Goal: Use online tool/utility: Utilize a website feature to perform a specific function

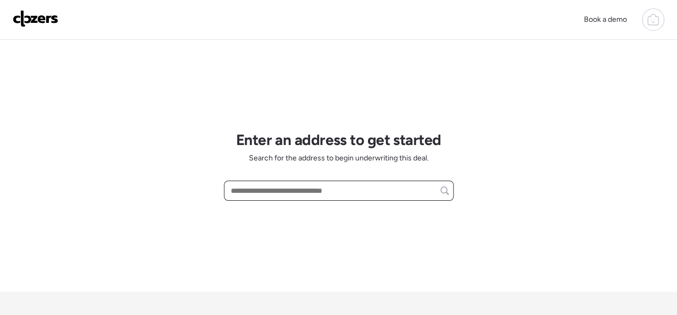
click at [272, 192] on input "text" at bounding box center [339, 190] width 220 height 15
paste input "**********"
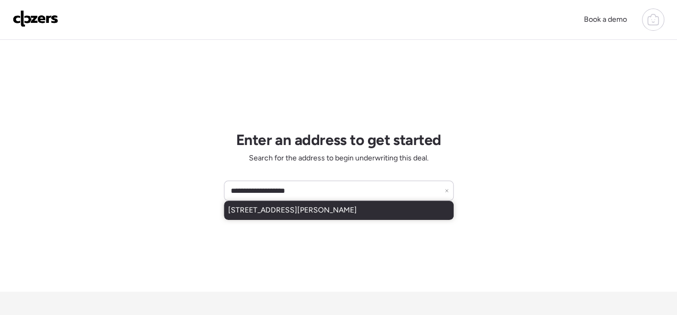
click at [292, 212] on span "[STREET_ADDRESS][PERSON_NAME]" at bounding box center [292, 210] width 129 height 11
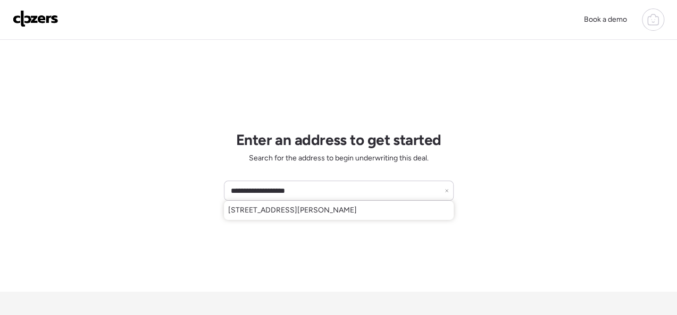
type input "**********"
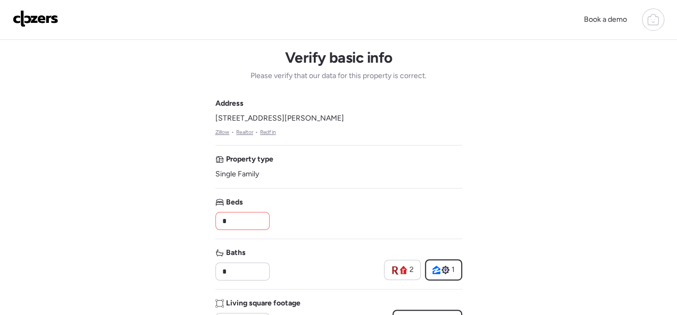
click at [249, 220] on input "*" at bounding box center [242, 221] width 45 height 15
type input "*"
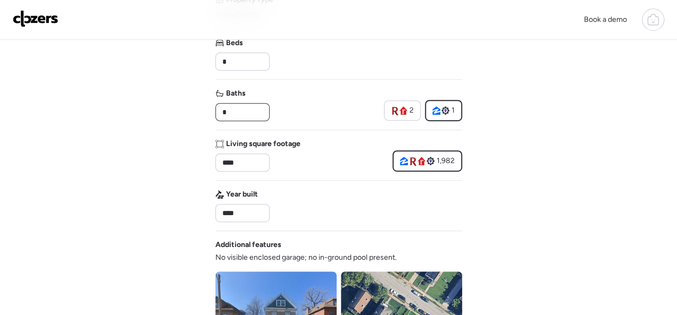
scroll to position [532, 0]
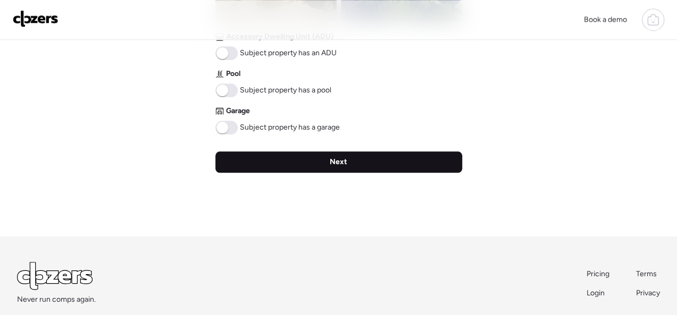
click at [319, 164] on div "Next" at bounding box center [338, 162] width 247 height 21
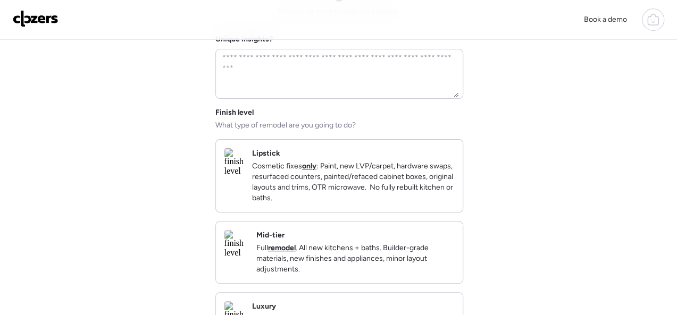
scroll to position [160, 0]
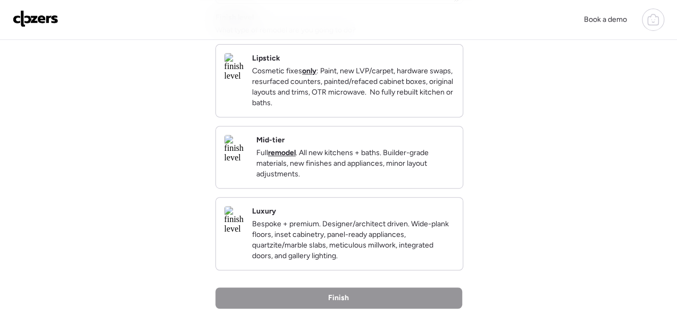
click at [363, 175] on p "Full remodel . All new kitchens + baths. Builder-grade materials, new finishes …" at bounding box center [355, 164] width 198 height 32
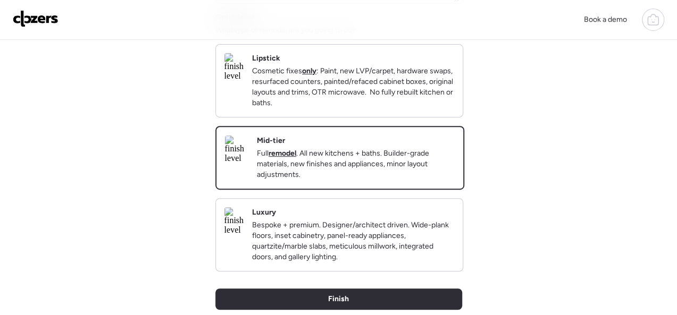
scroll to position [366, 0]
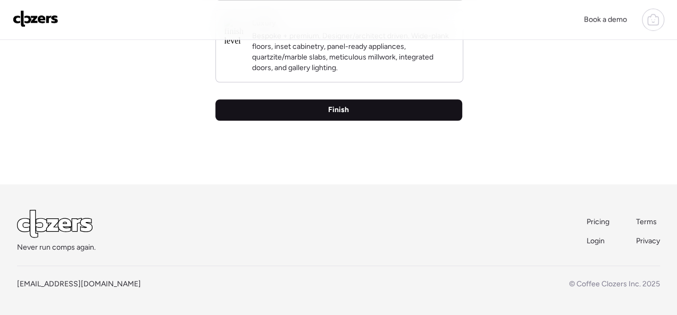
click at [343, 110] on span "Finish" at bounding box center [338, 110] width 21 height 11
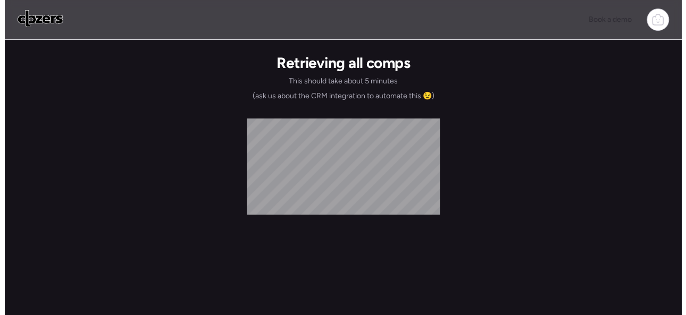
scroll to position [0, 0]
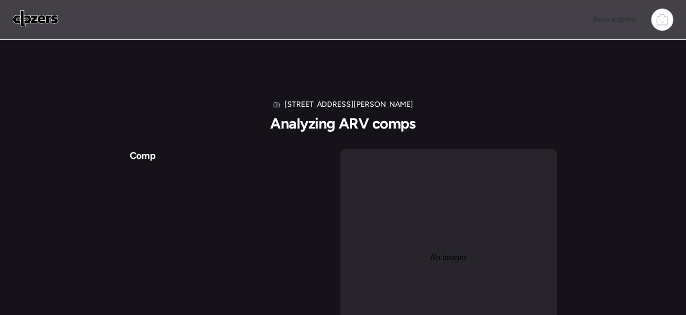
click at [36, 16] on img at bounding box center [36, 18] width 46 height 17
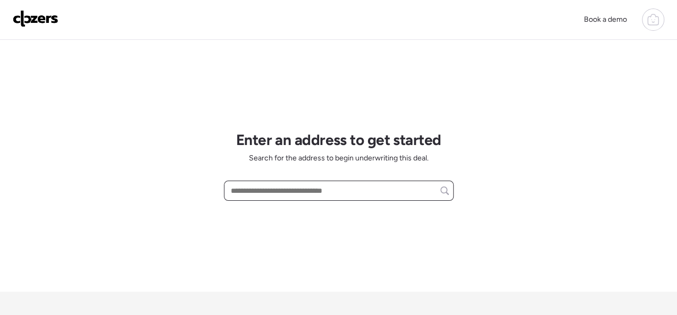
click at [294, 188] on input "text" at bounding box center [339, 190] width 220 height 15
paste input "**********"
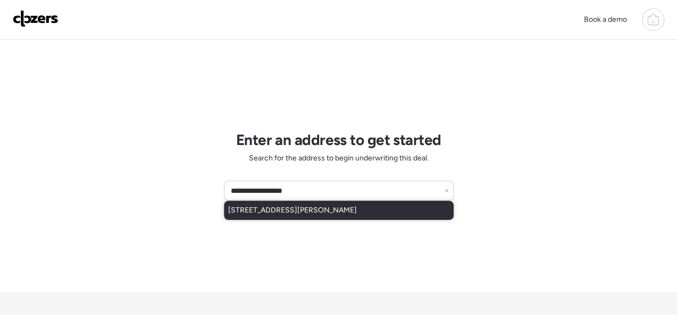
click at [295, 202] on div "[STREET_ADDRESS][PERSON_NAME]" at bounding box center [339, 210] width 230 height 19
type input "**********"
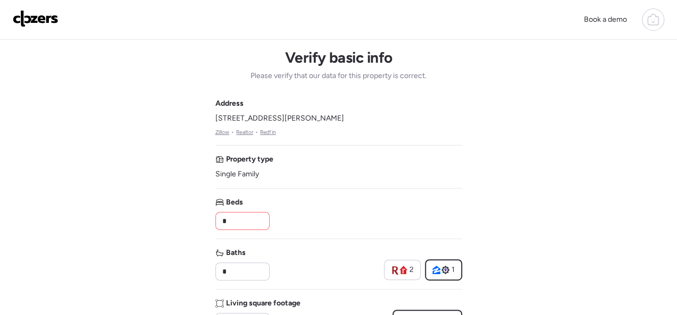
click at [238, 212] on div "*" at bounding box center [242, 221] width 54 height 18
click at [238, 215] on input "*" at bounding box center [242, 221] width 45 height 15
type input "*"
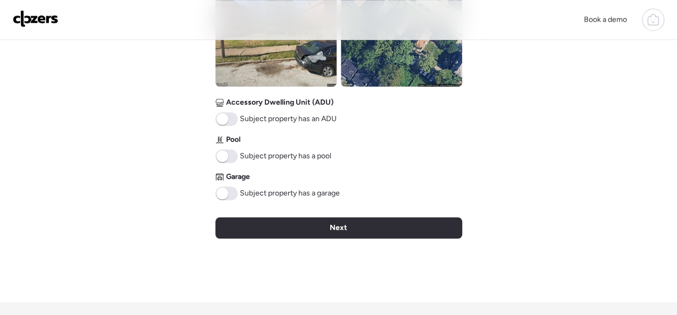
scroll to position [479, 0]
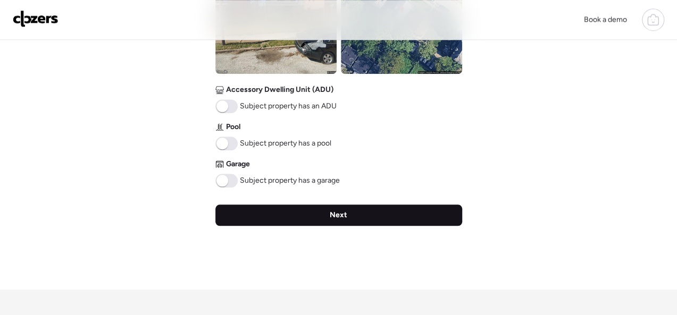
click at [353, 216] on div "Next" at bounding box center [338, 215] width 247 height 21
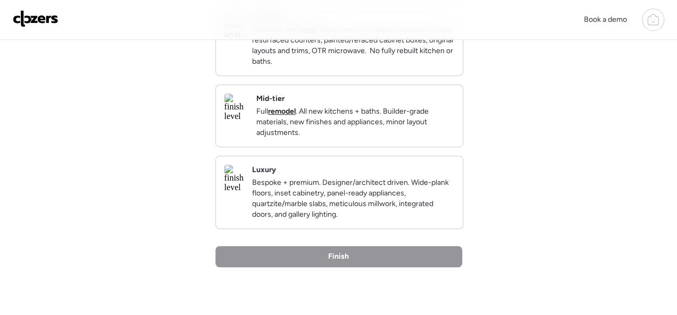
scroll to position [213, 0]
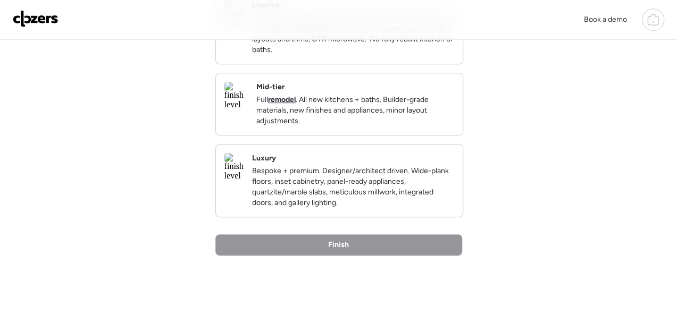
click at [373, 116] on p "Full remodel . All new kitchens + baths. Builder-grade materials, new finishes …" at bounding box center [355, 111] width 198 height 32
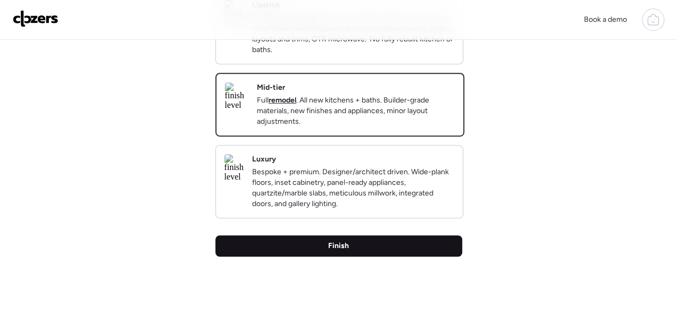
click at [352, 257] on div "Finish" at bounding box center [338, 246] width 247 height 21
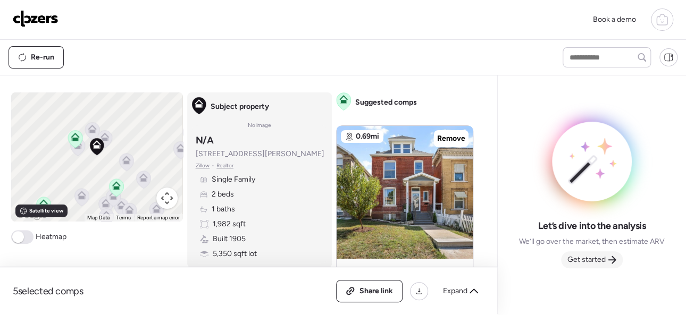
click at [579, 258] on span "Get started" at bounding box center [586, 260] width 38 height 11
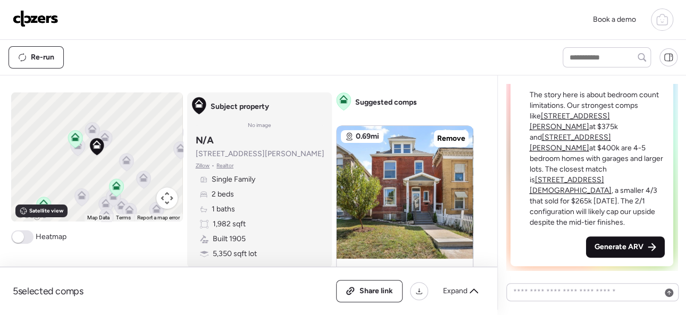
click at [612, 245] on span "Generate ARV" at bounding box center [619, 247] width 49 height 11
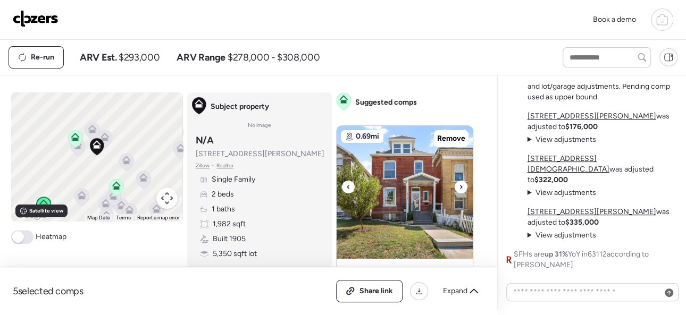
click at [459, 184] on icon at bounding box center [461, 187] width 4 height 13
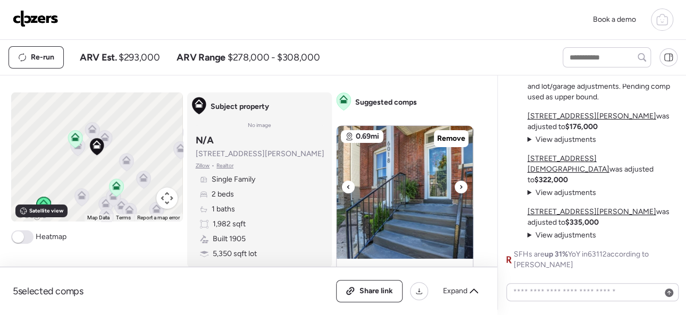
click at [459, 184] on icon at bounding box center [461, 187] width 4 height 13
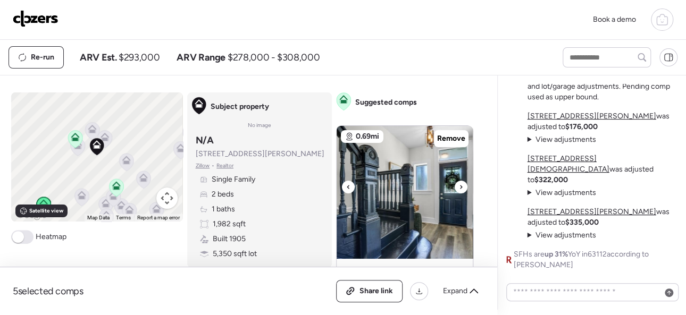
click at [459, 184] on icon at bounding box center [461, 187] width 4 height 13
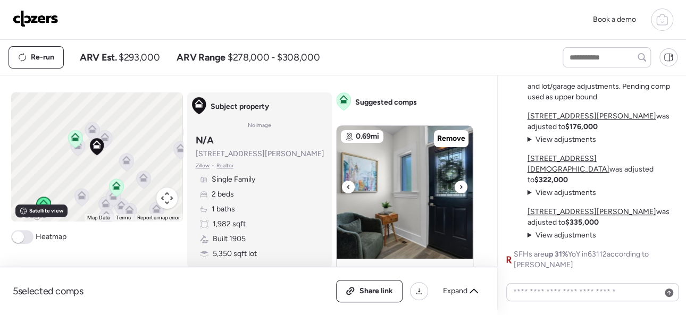
click at [459, 184] on icon at bounding box center [461, 187] width 4 height 13
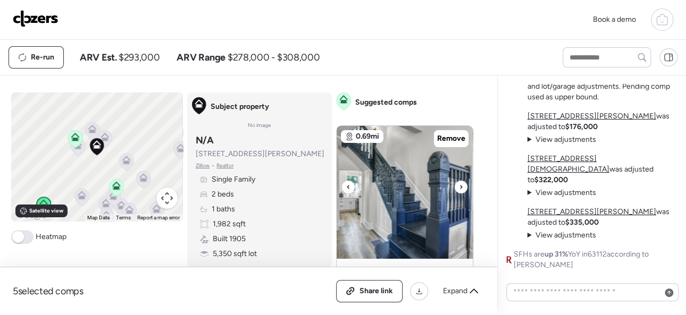
click at [459, 184] on icon at bounding box center [461, 187] width 4 height 13
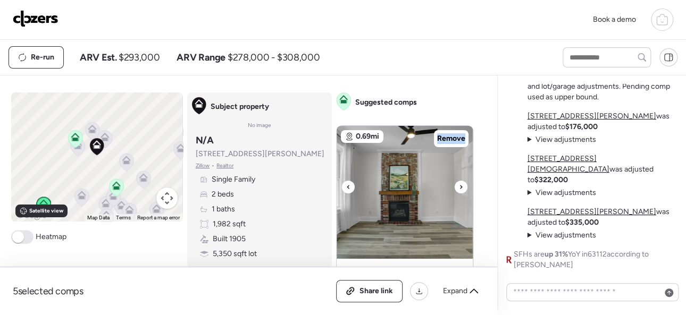
click at [459, 184] on icon at bounding box center [461, 187] width 4 height 13
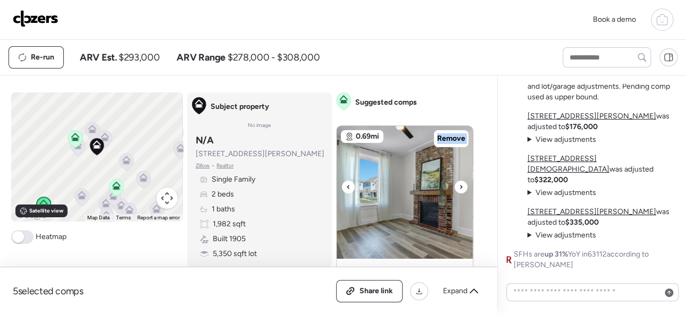
click at [459, 184] on icon at bounding box center [461, 187] width 4 height 13
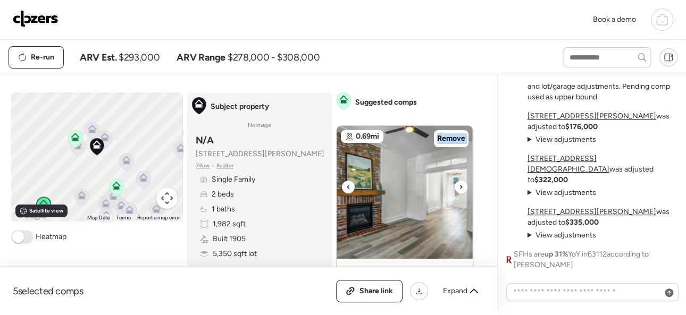
click at [459, 184] on icon at bounding box center [461, 187] width 4 height 13
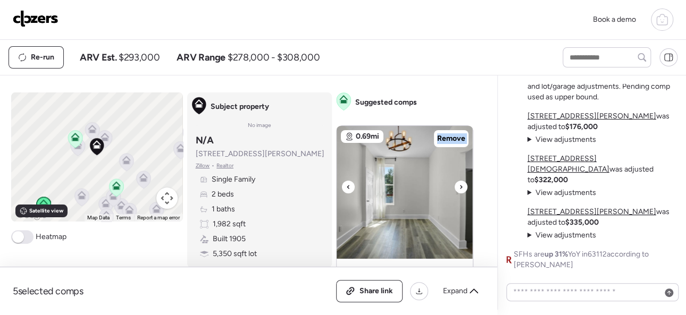
click at [459, 184] on icon at bounding box center [461, 187] width 4 height 13
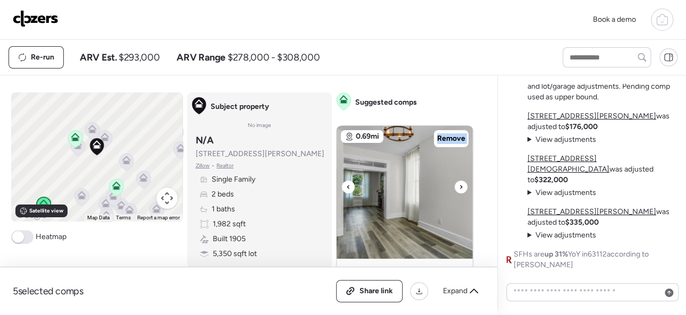
click at [459, 184] on icon at bounding box center [461, 187] width 4 height 13
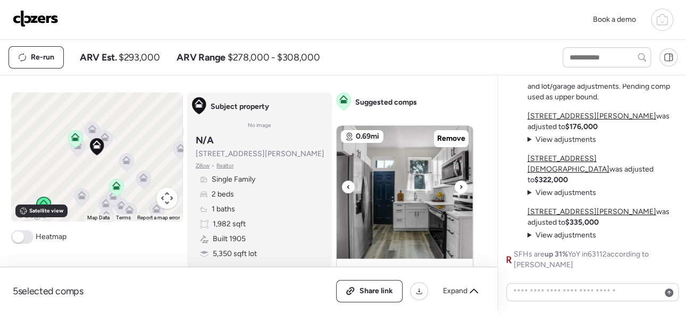
click at [459, 184] on icon at bounding box center [461, 187] width 4 height 13
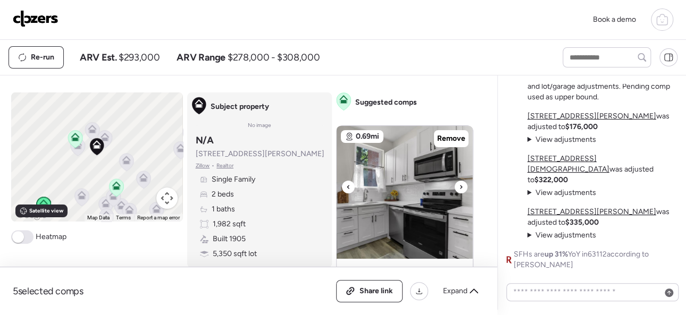
click at [459, 184] on icon at bounding box center [461, 187] width 4 height 13
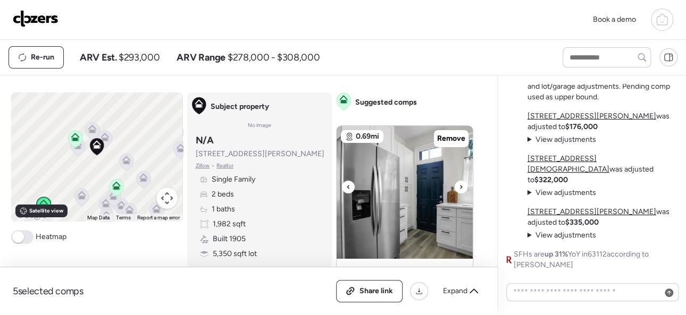
click at [459, 184] on icon at bounding box center [461, 187] width 4 height 13
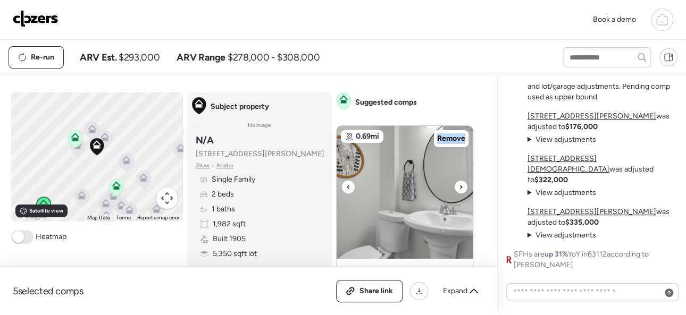
click at [459, 184] on icon at bounding box center [461, 187] width 4 height 13
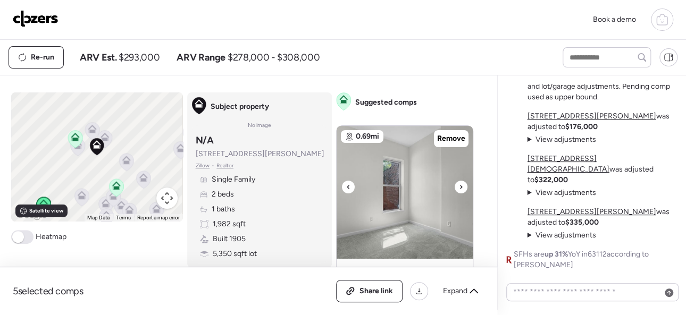
click at [459, 184] on icon at bounding box center [461, 187] width 4 height 13
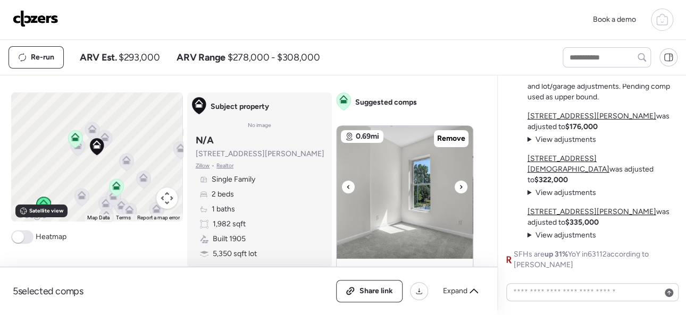
click at [459, 184] on icon at bounding box center [461, 187] width 4 height 13
